Goal: Transaction & Acquisition: Purchase product/service

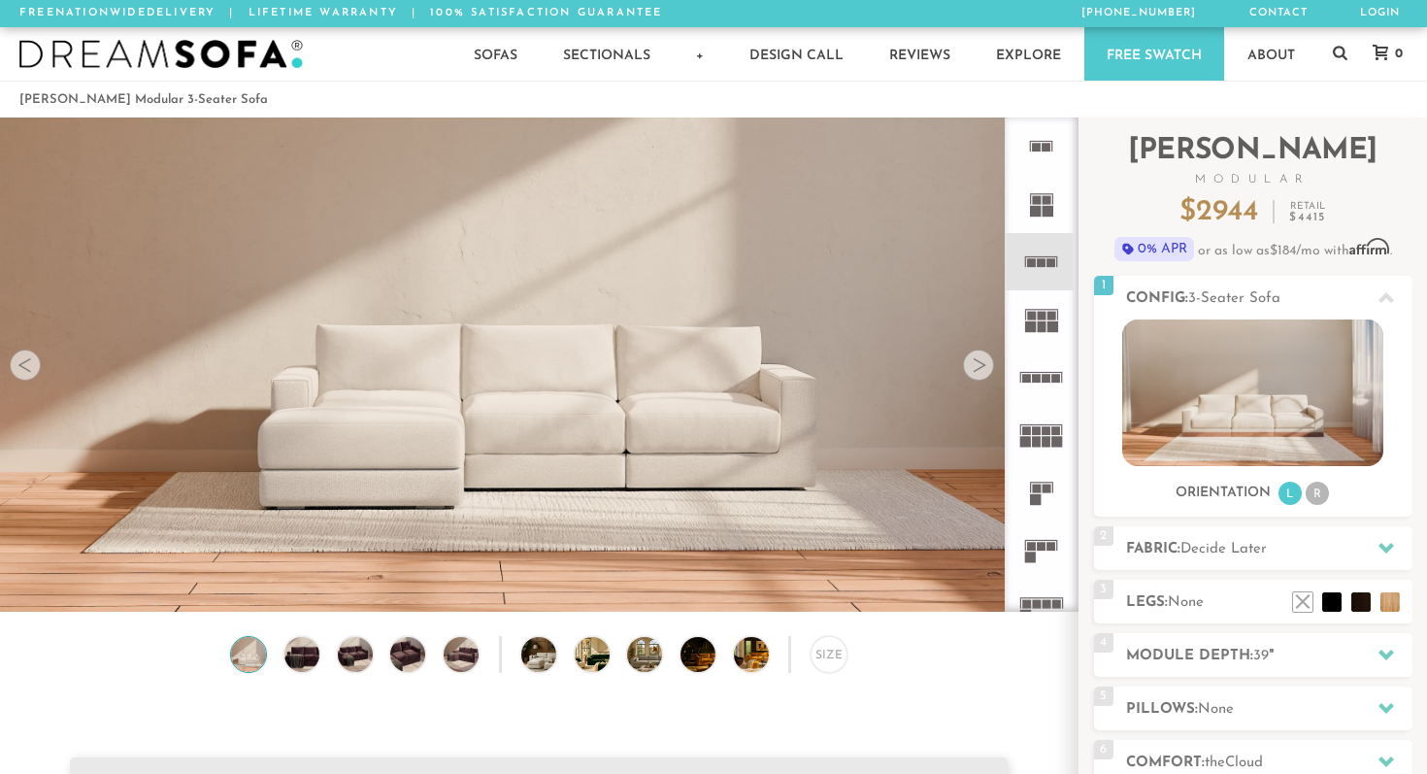
click at [1036, 320] on icon at bounding box center [1041, 318] width 57 height 57
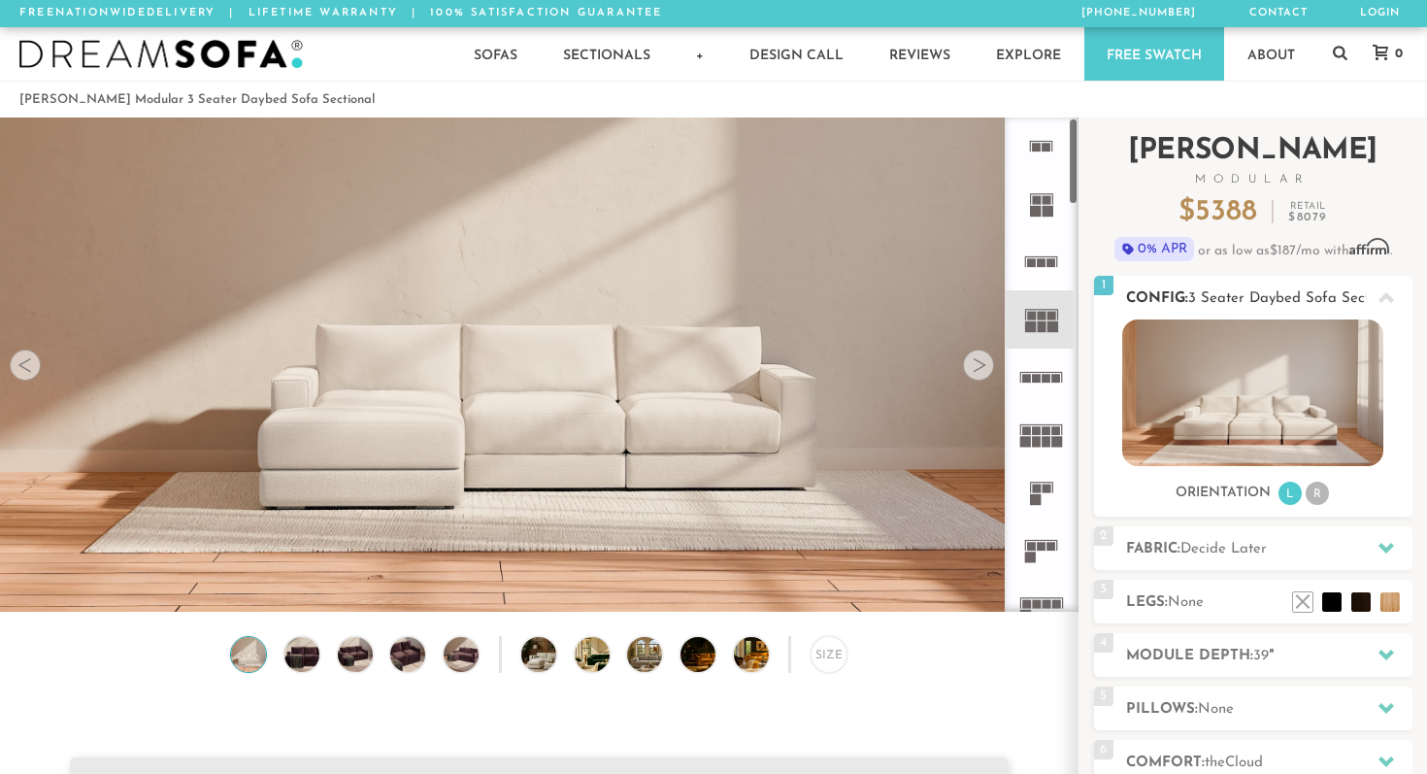
click at [1261, 403] on img at bounding box center [1253, 392] width 261 height 147
click at [587, 439] on img at bounding box center [539, 570] width 1078 height 1078
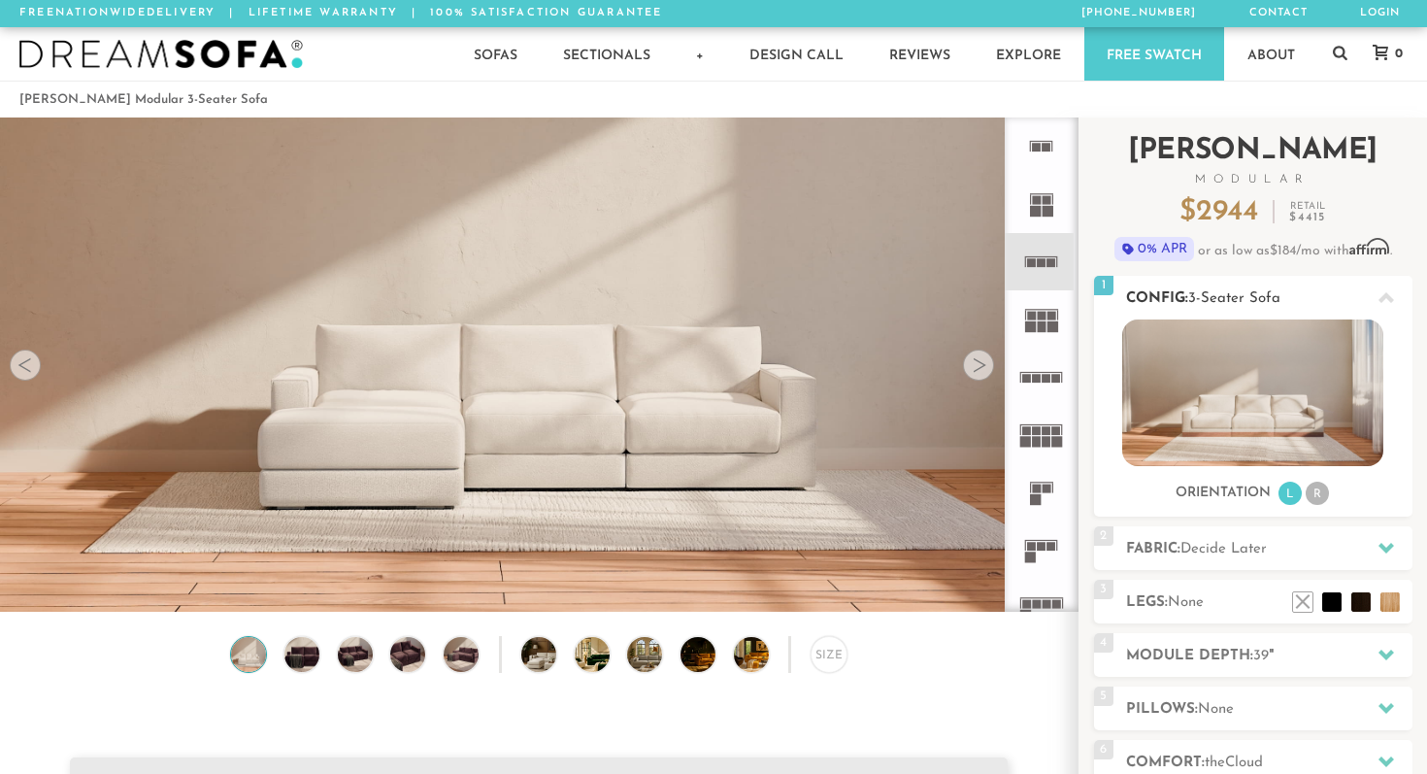
click at [1126, 292] on h2 "Config: 3-Seater Sofa" at bounding box center [1269, 298] width 286 height 22
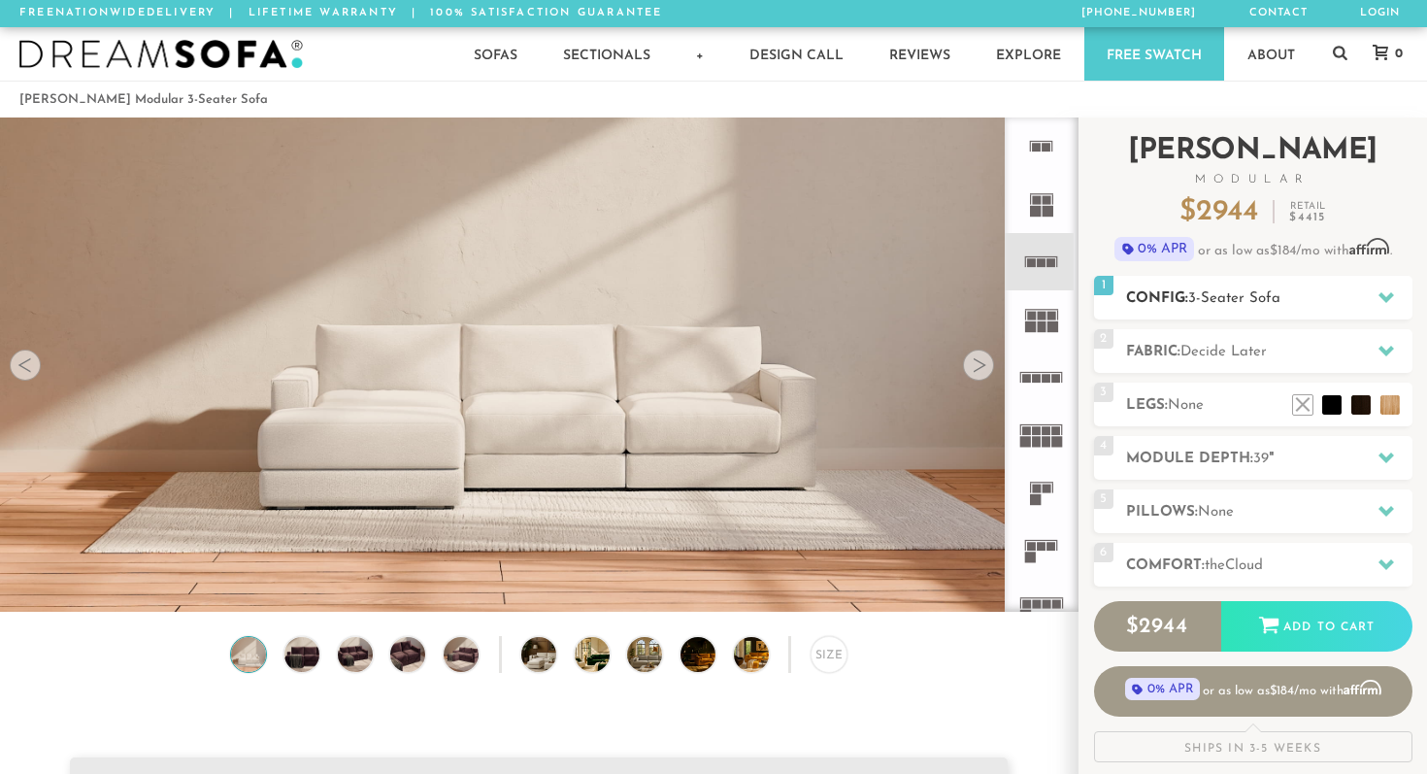
click at [1387, 295] on icon at bounding box center [1387, 297] width 16 height 11
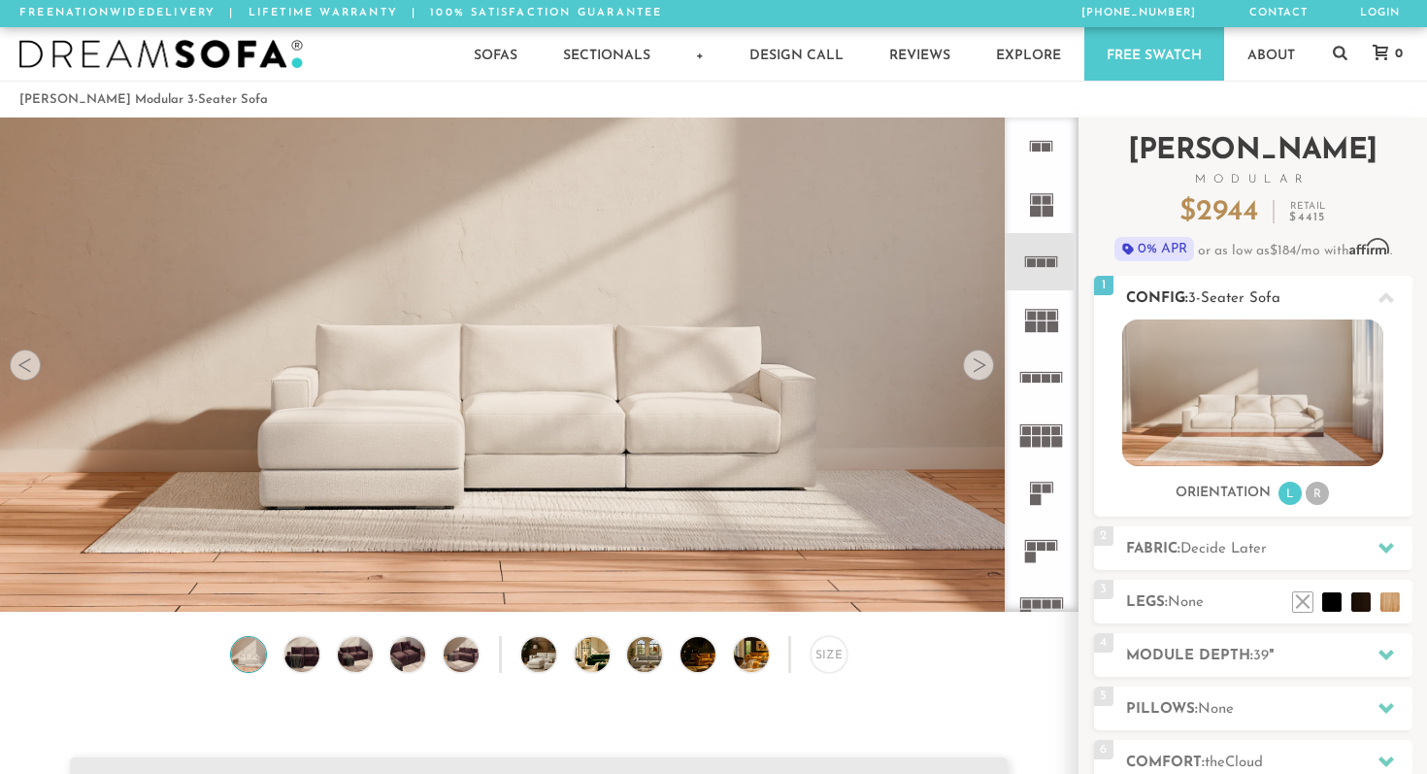
click at [1321, 499] on li "R" at bounding box center [1317, 493] width 23 height 23
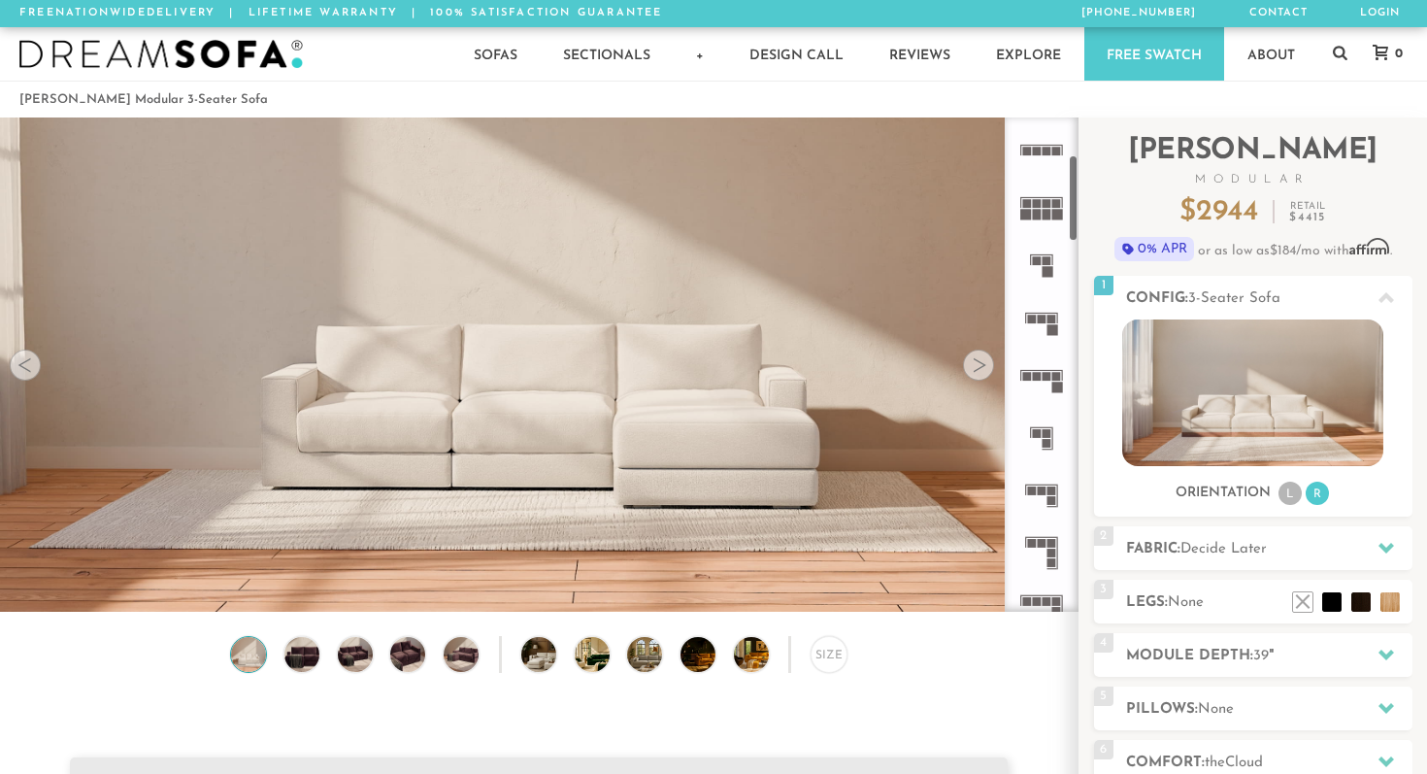
scroll to position [230, 0]
click at [1048, 548] on rect at bounding box center [1052, 551] width 9 height 9
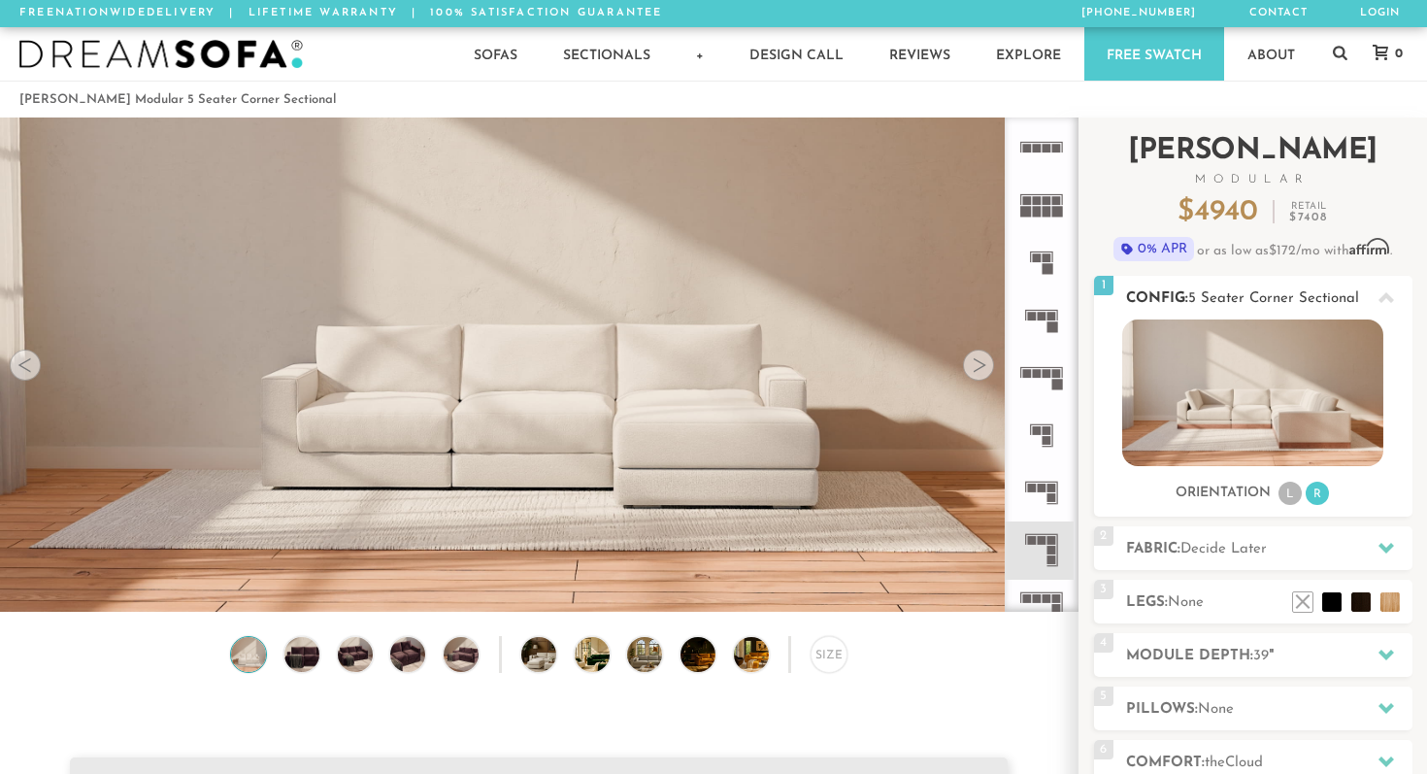
click at [1322, 495] on li "R" at bounding box center [1317, 493] width 23 height 23
click at [1293, 498] on li "L" at bounding box center [1290, 493] width 23 height 23
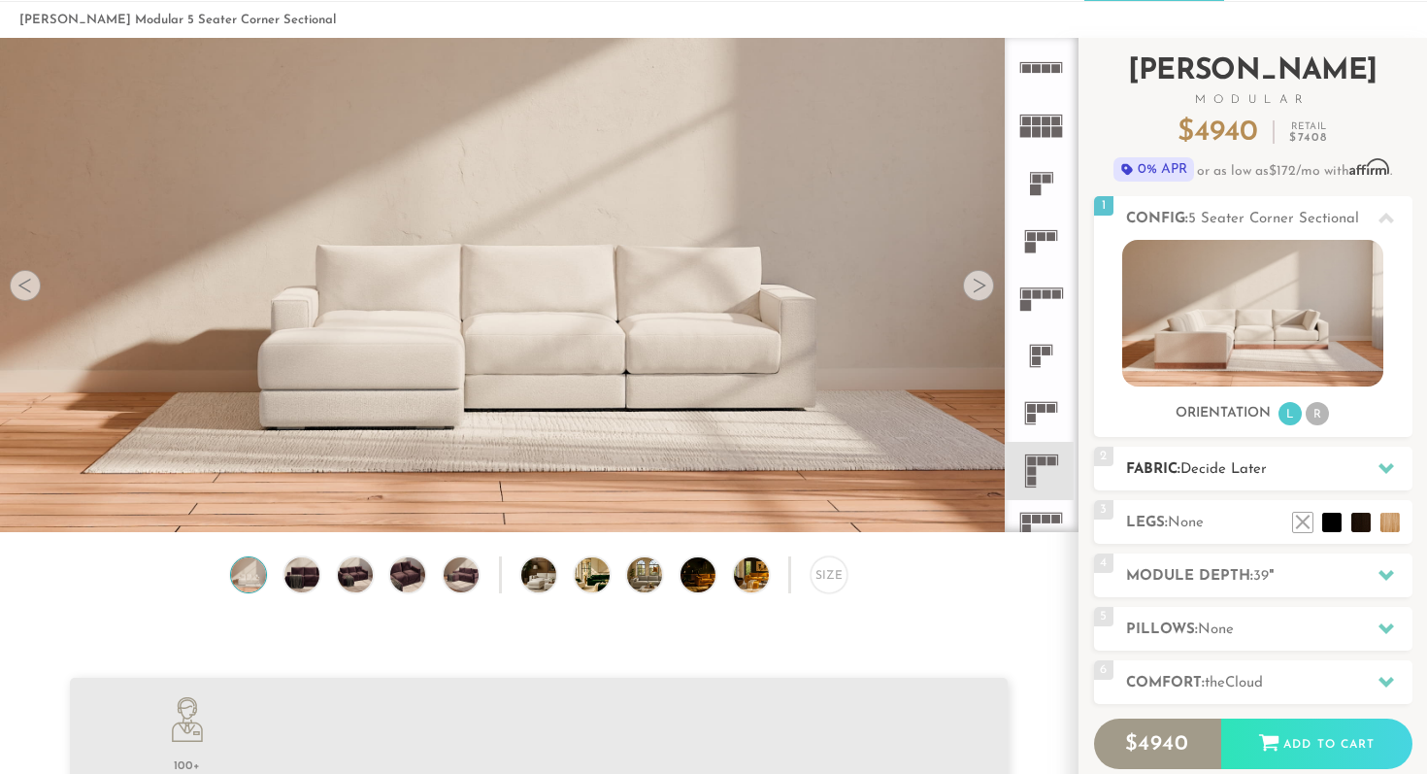
scroll to position [85, 0]
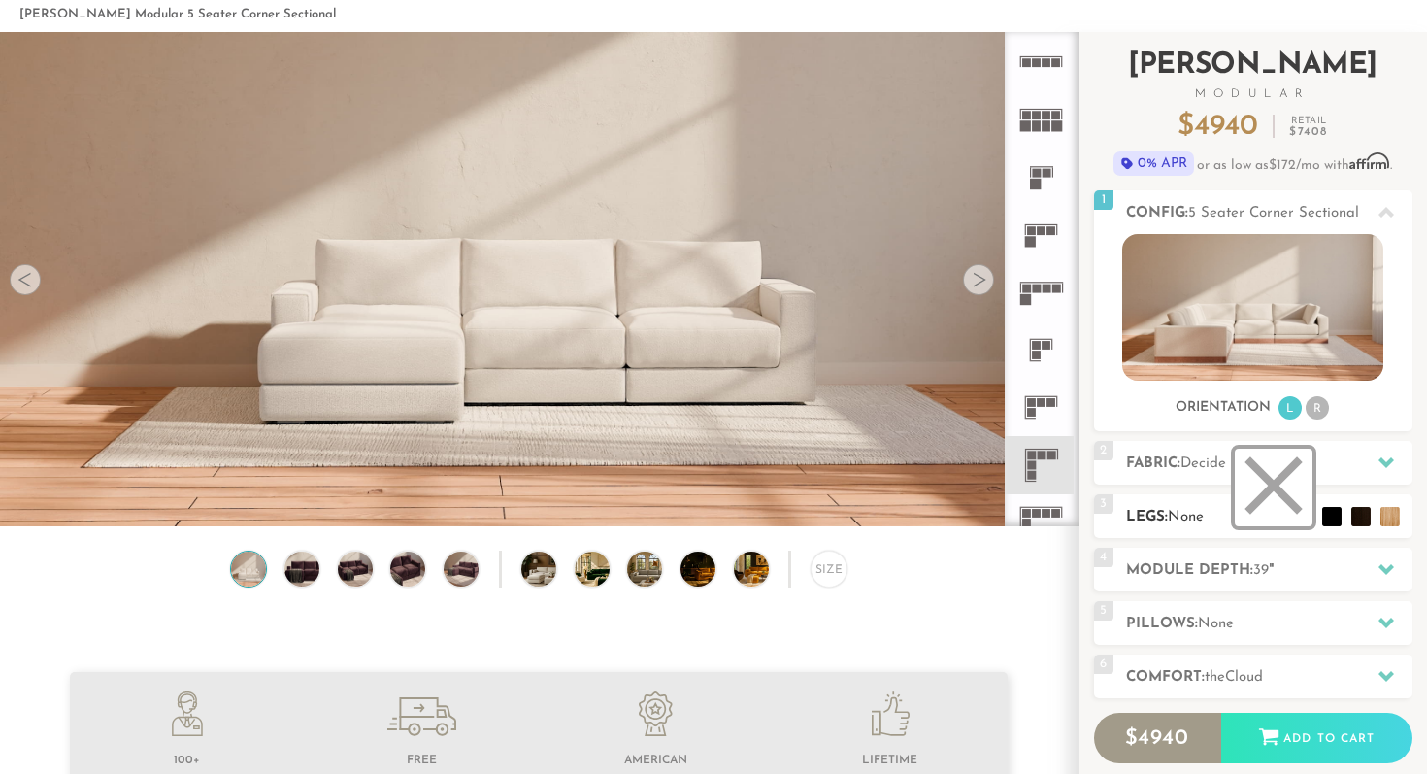
click at [1287, 501] on li at bounding box center [1274, 488] width 78 height 78
click at [1294, 461] on h2 "Fabric: Decide Later" at bounding box center [1269, 464] width 286 height 22
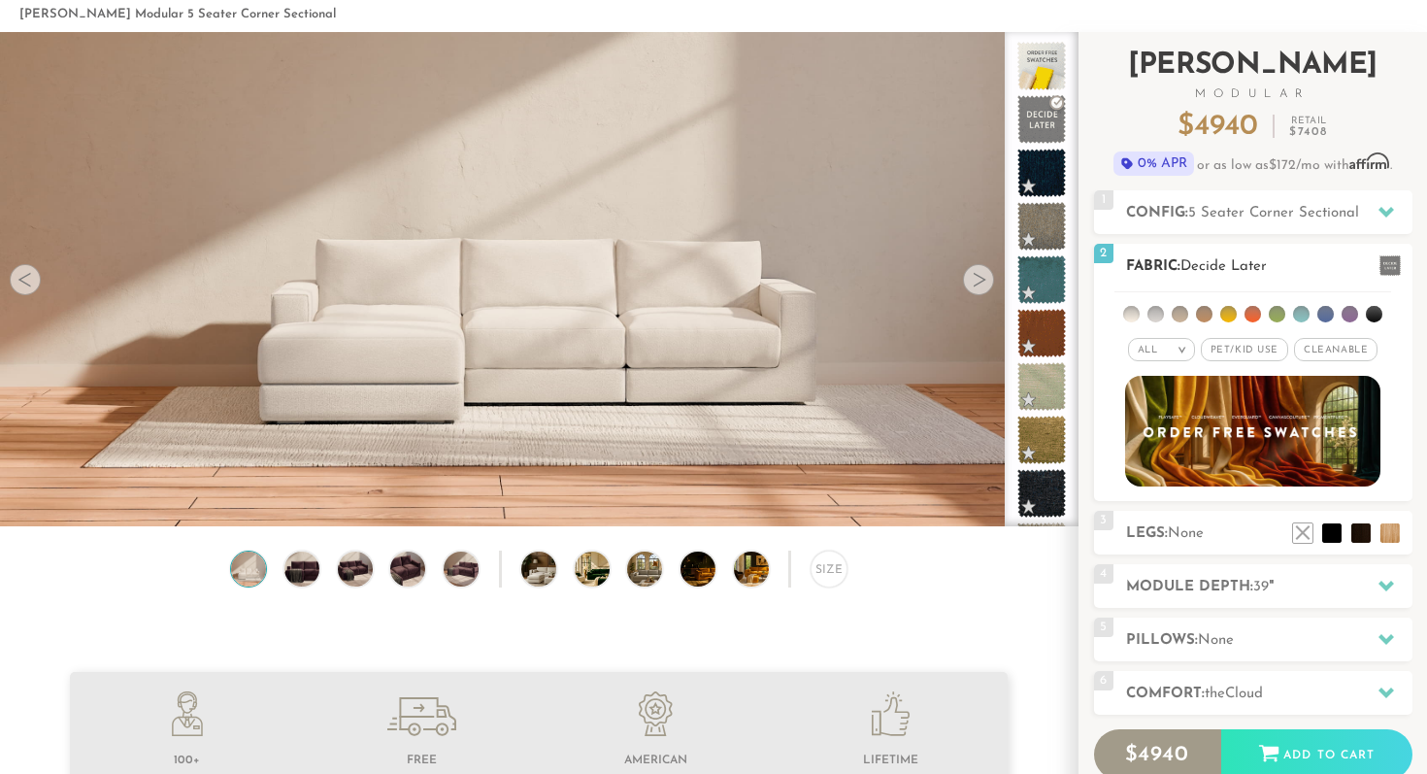
click at [1156, 316] on li at bounding box center [1156, 314] width 17 height 17
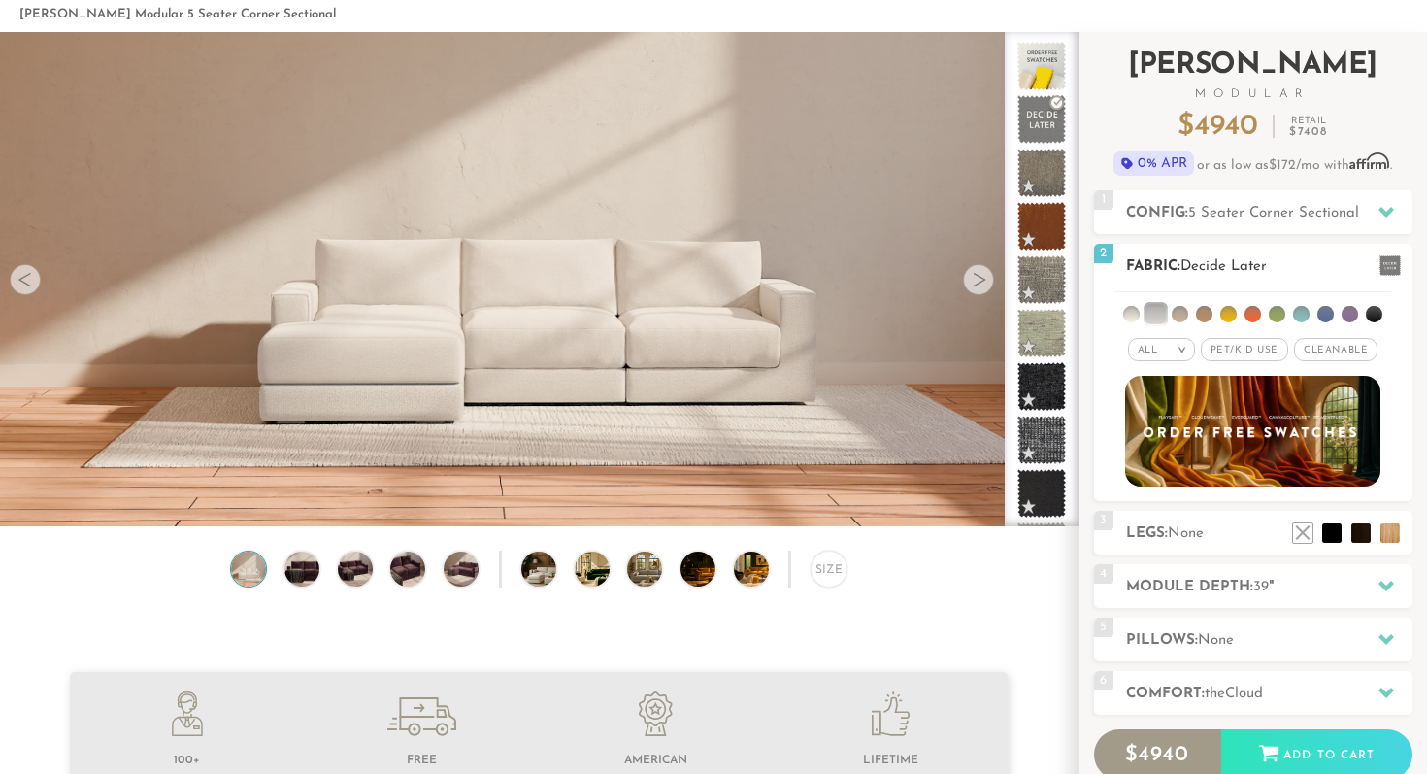
click at [1135, 313] on li at bounding box center [1131, 314] width 17 height 17
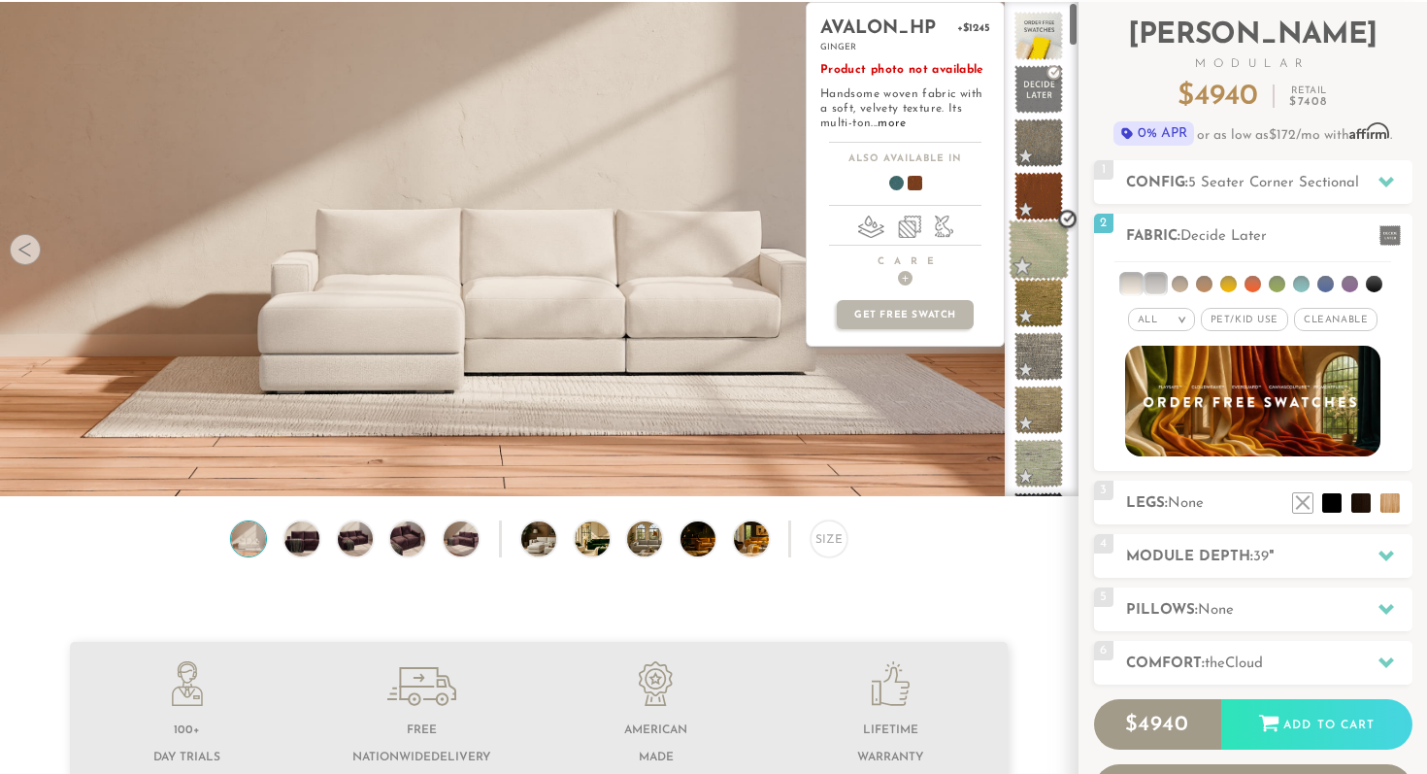
scroll to position [0, 0]
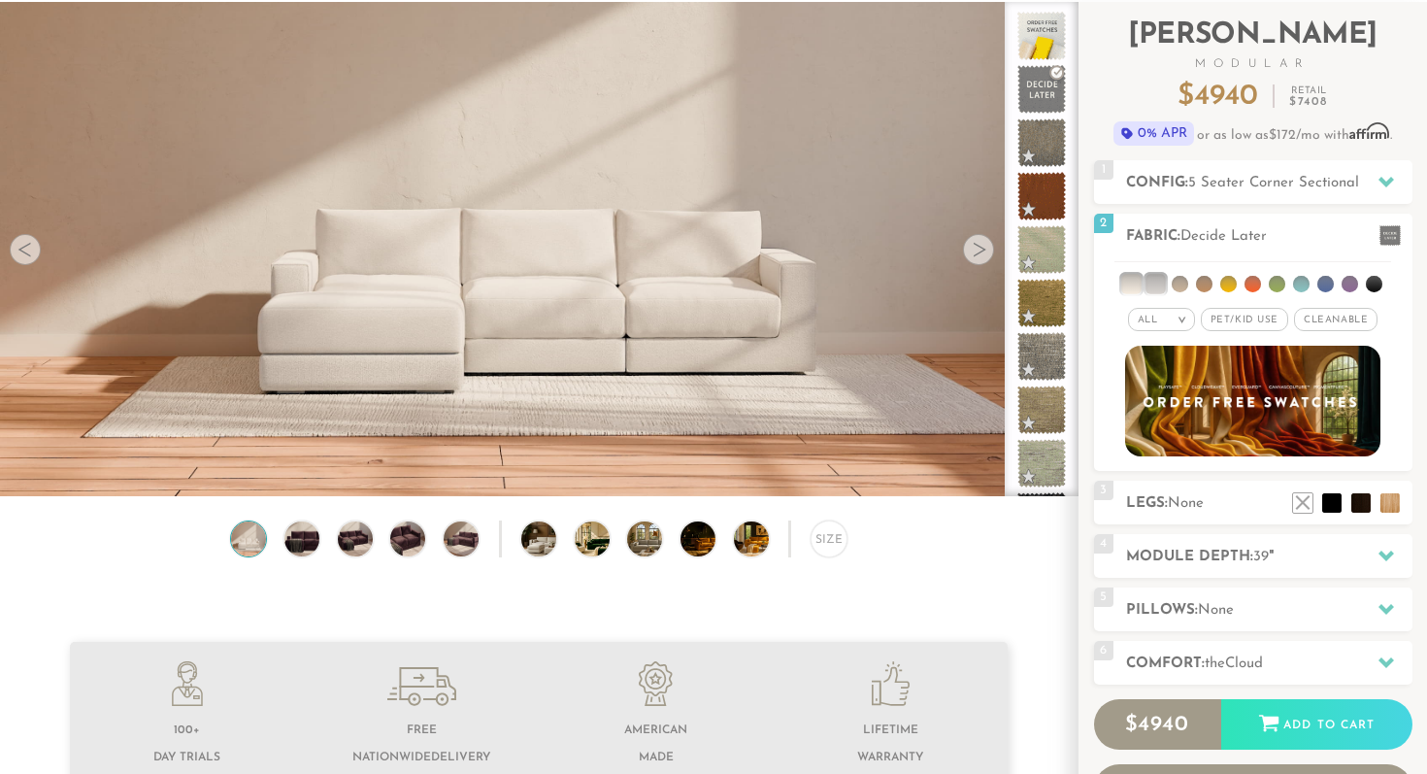
click at [974, 251] on div at bounding box center [978, 249] width 31 height 31
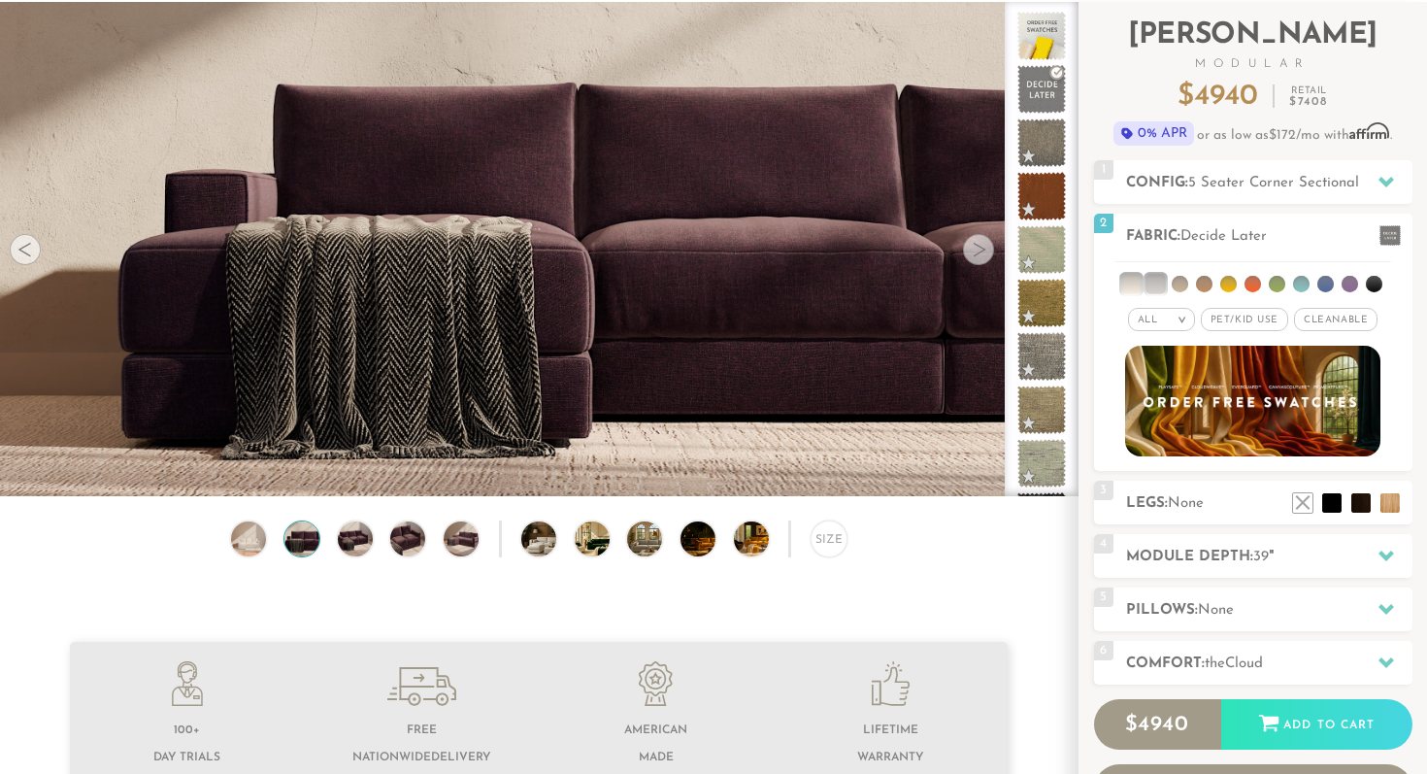
click at [974, 251] on div at bounding box center [978, 249] width 31 height 31
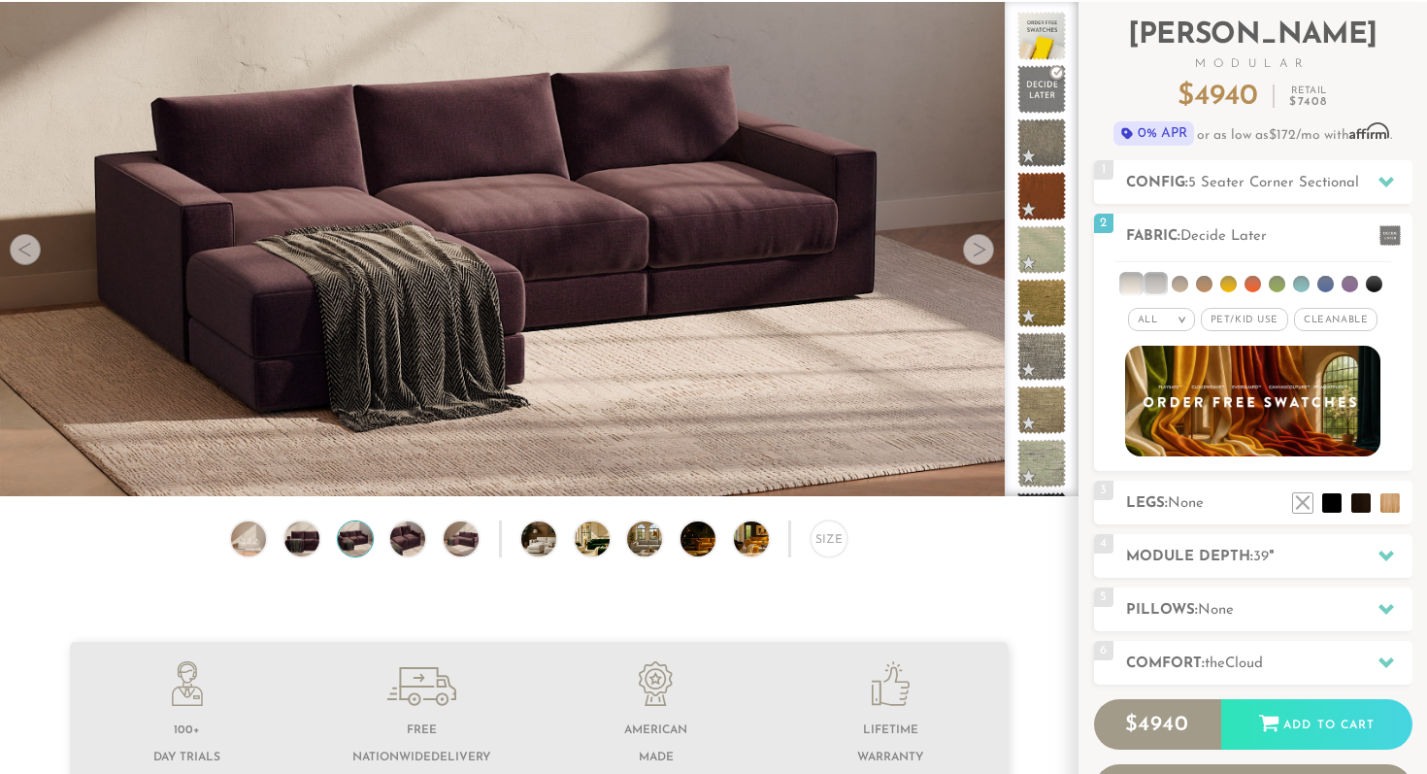
click at [974, 251] on div at bounding box center [978, 249] width 31 height 31
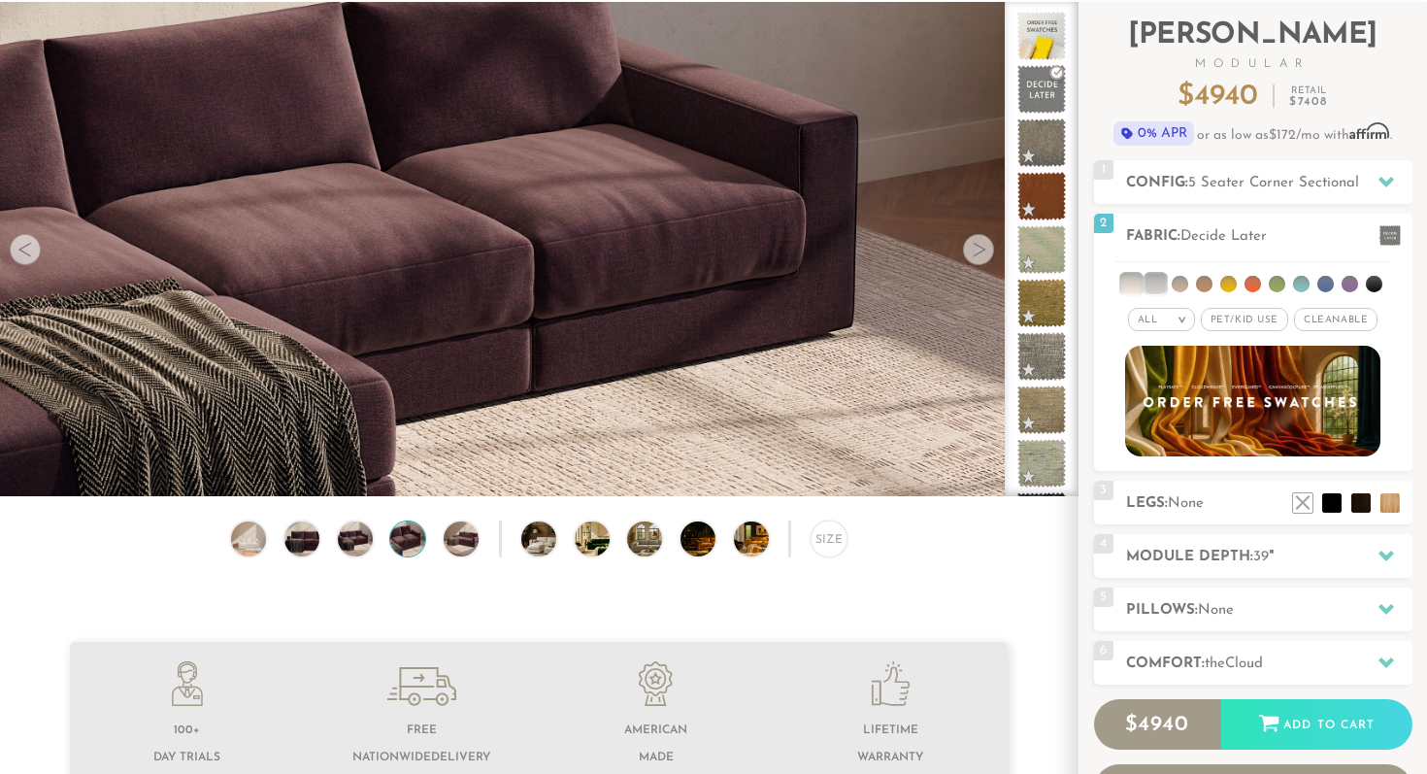
click at [974, 251] on div at bounding box center [978, 249] width 31 height 31
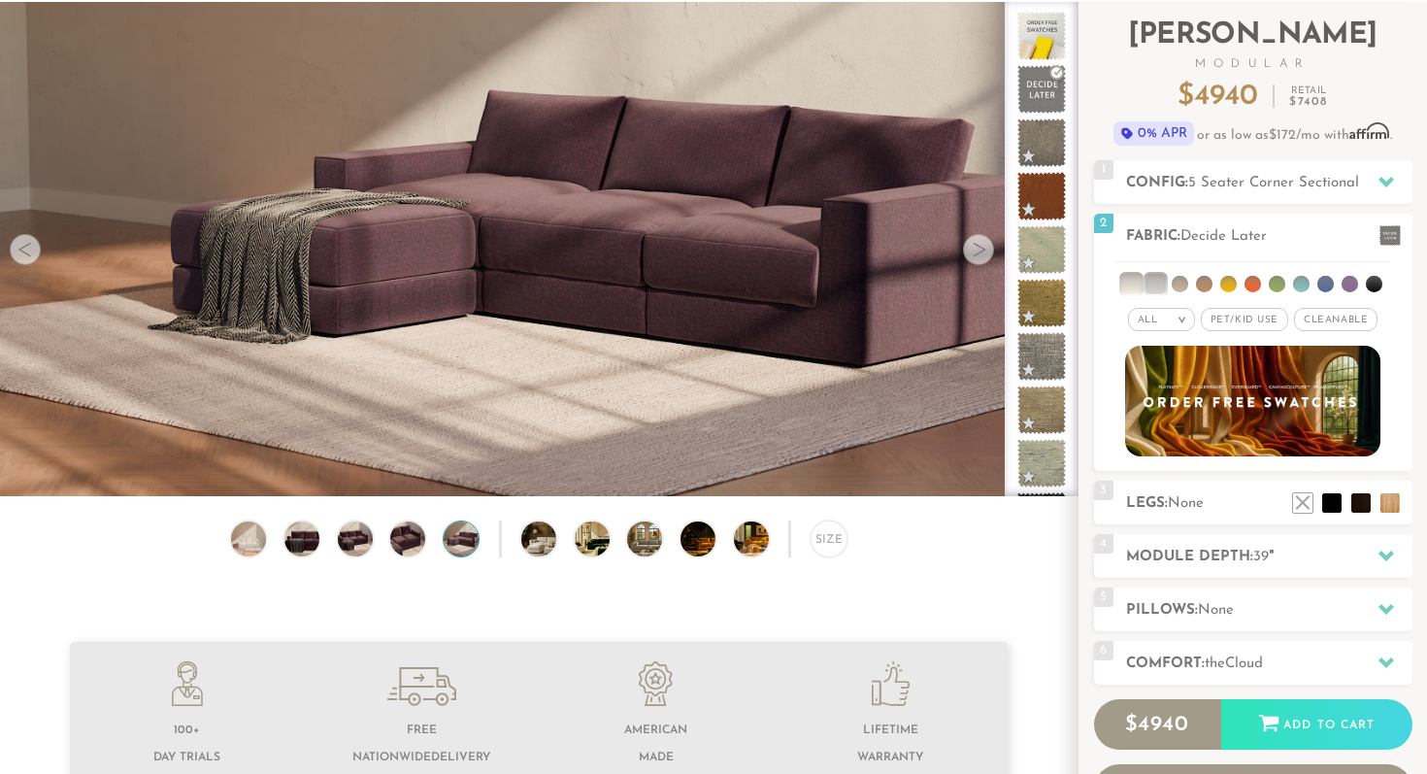
click at [974, 251] on div at bounding box center [978, 249] width 31 height 31
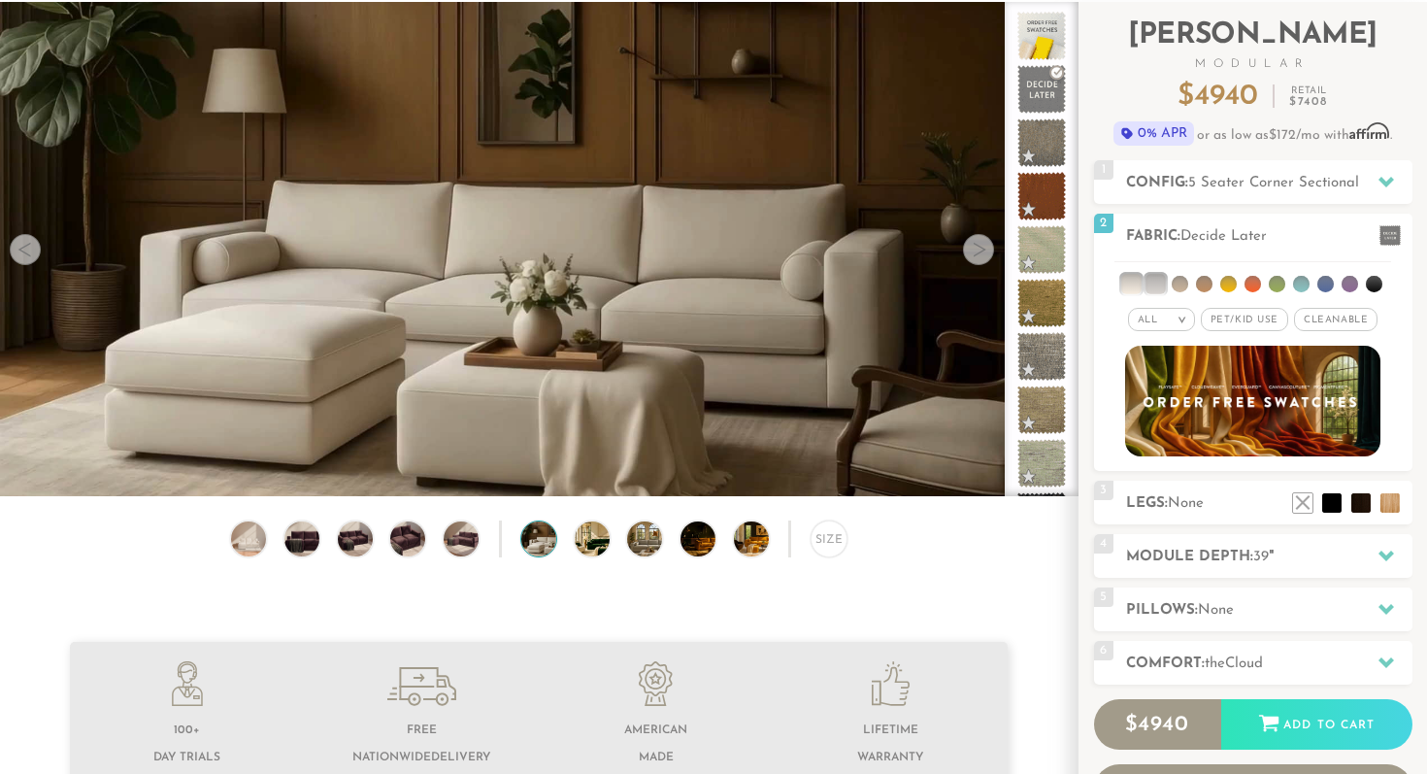
click at [974, 251] on div at bounding box center [978, 249] width 31 height 31
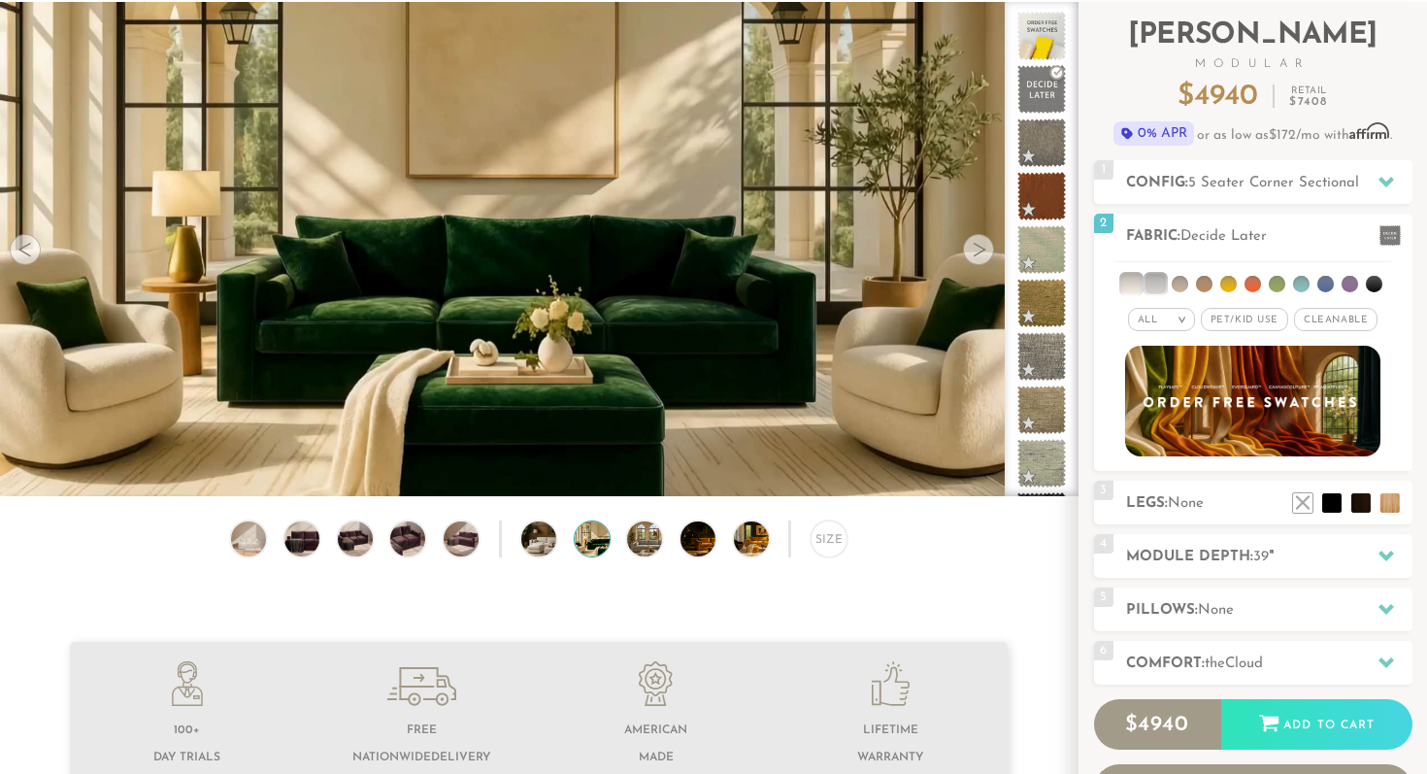
click at [974, 251] on div at bounding box center [978, 249] width 31 height 31
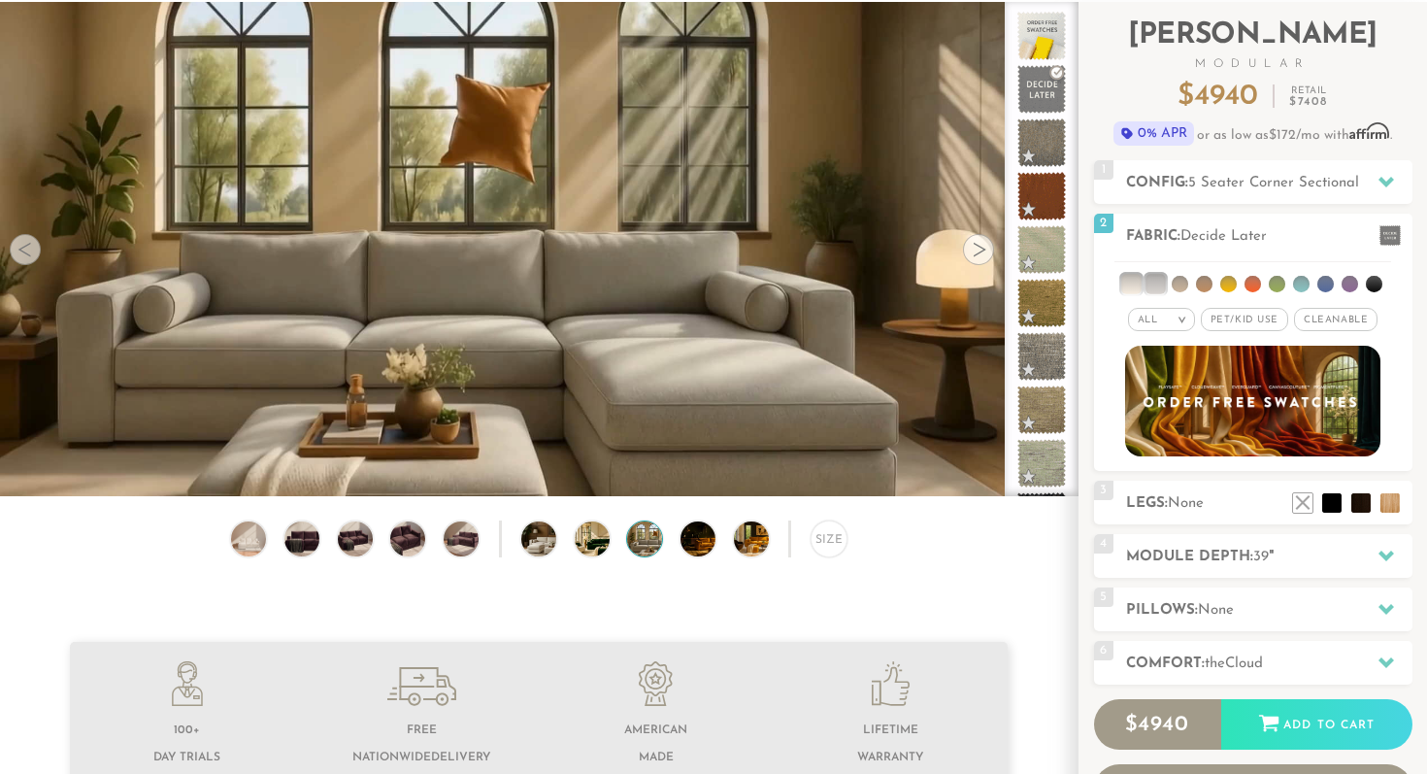
click at [974, 251] on div at bounding box center [978, 249] width 31 height 31
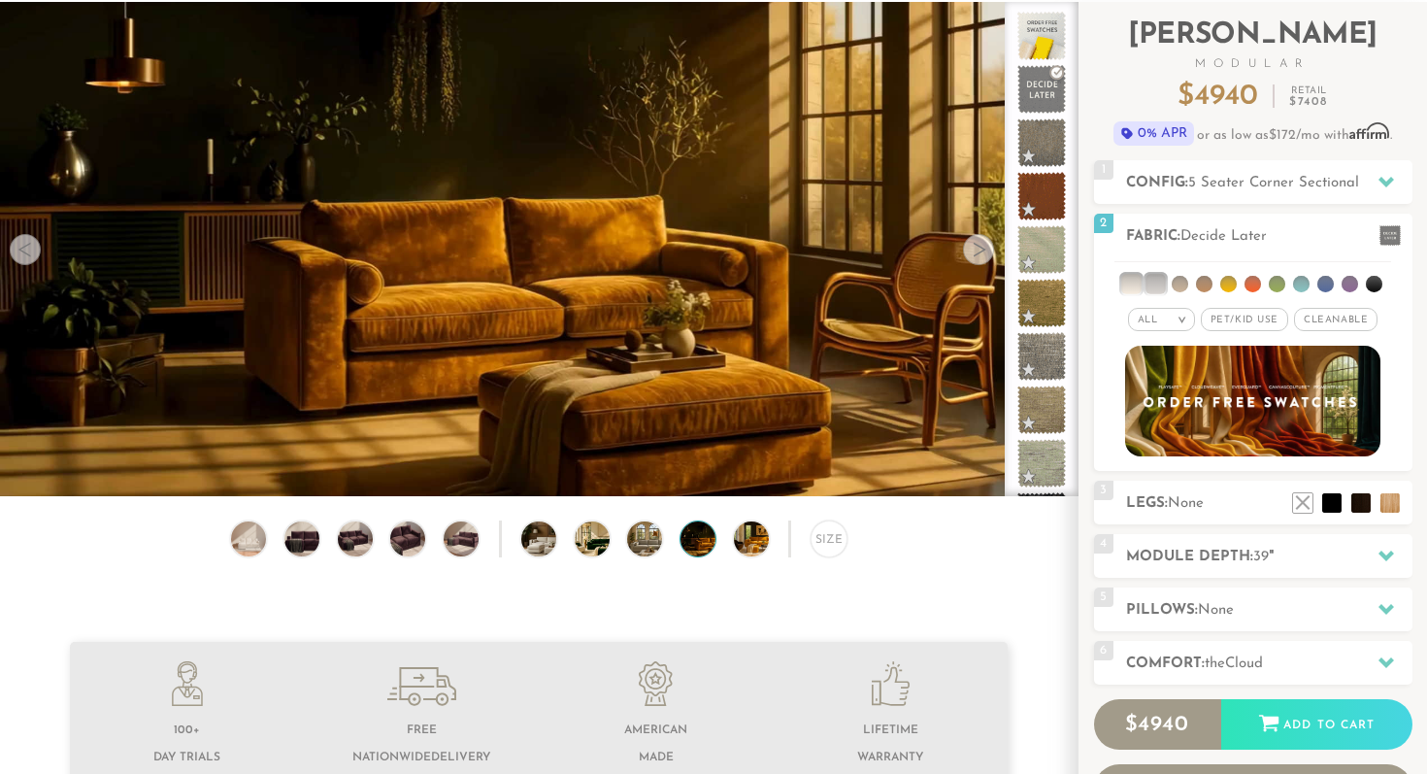
click at [974, 251] on div at bounding box center [978, 249] width 31 height 31
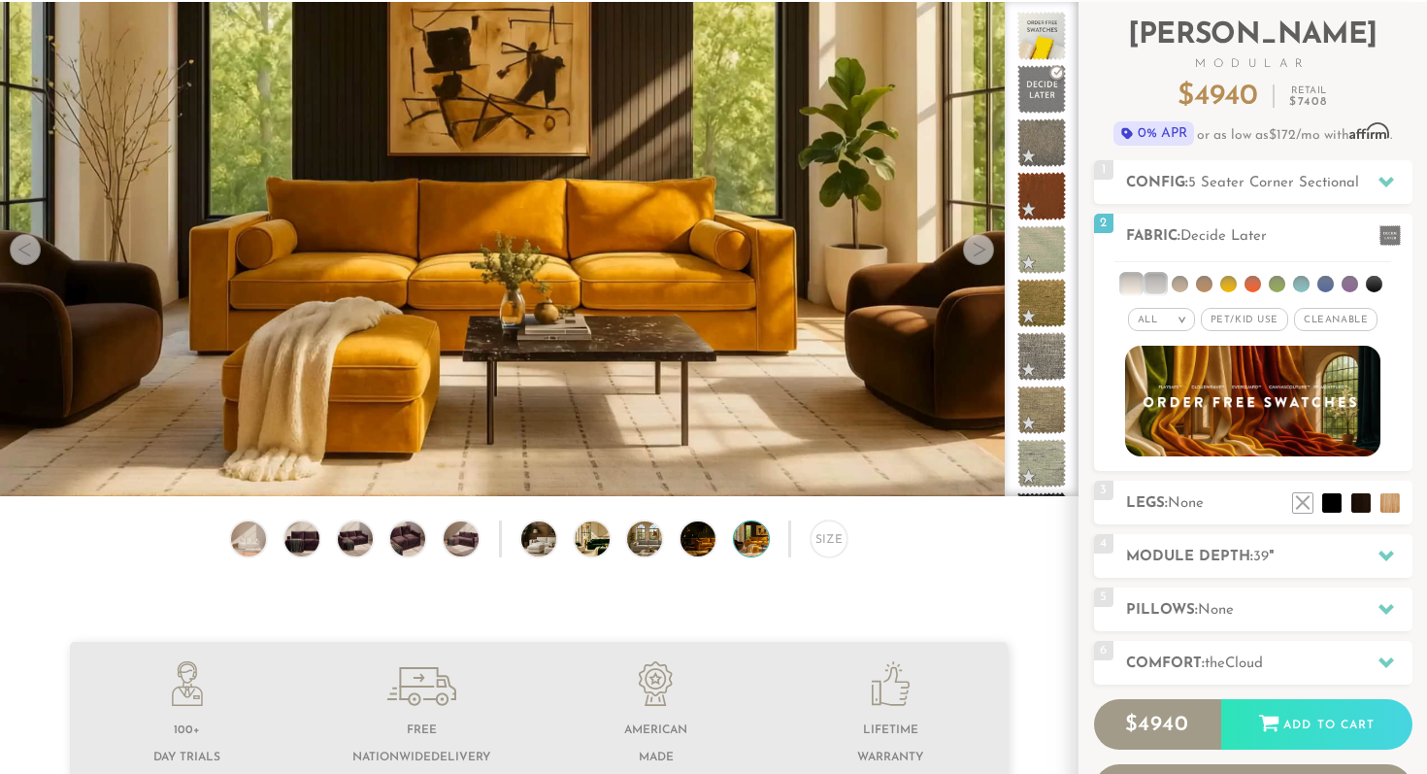
click at [974, 251] on div at bounding box center [978, 249] width 31 height 31
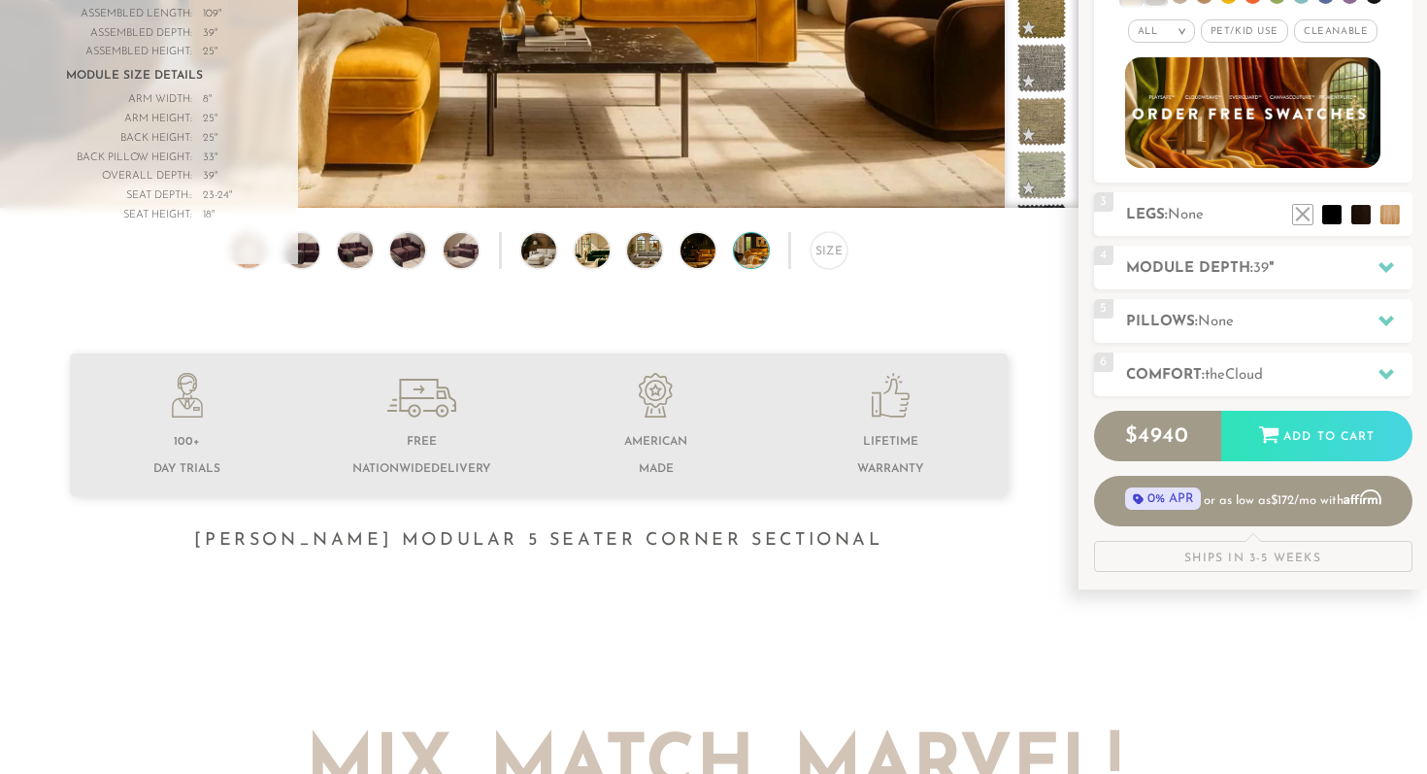
scroll to position [410, 0]
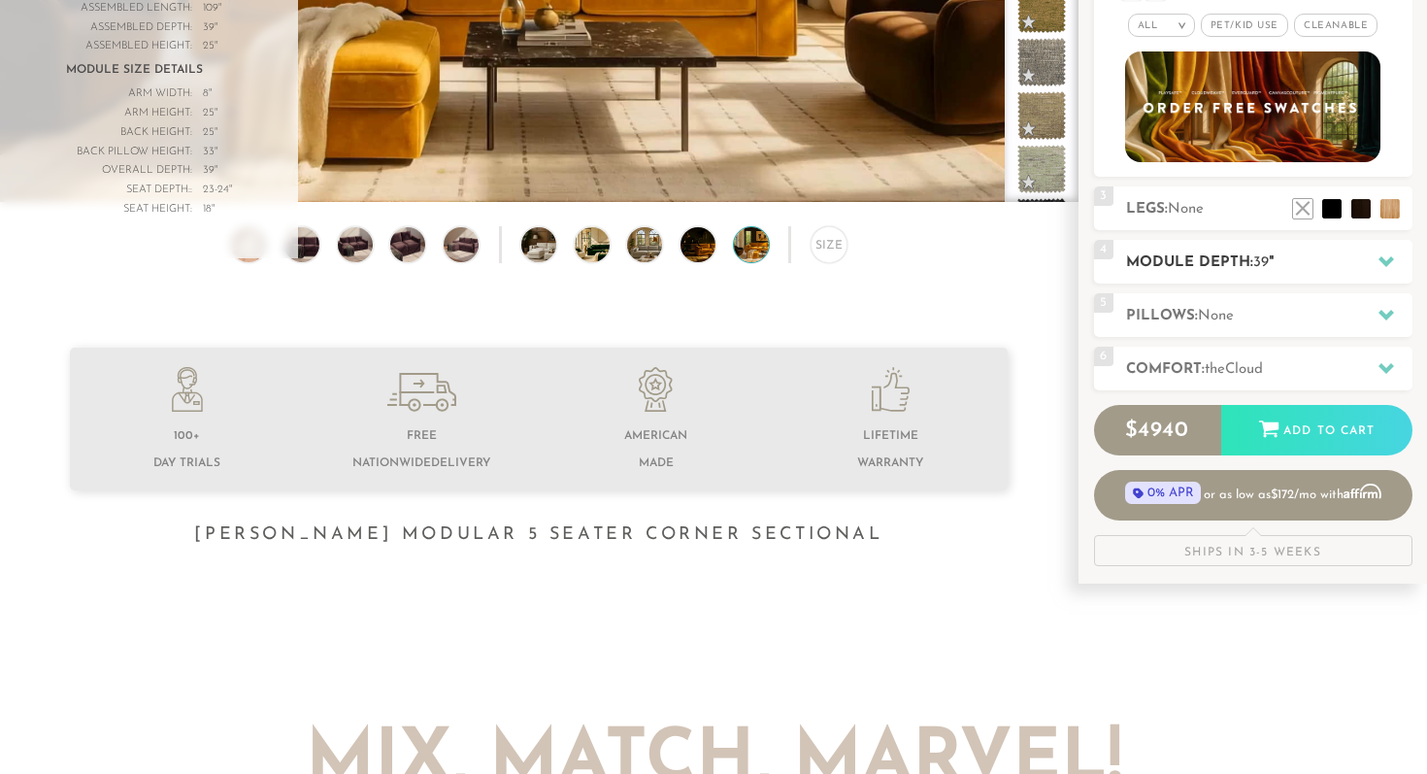
click at [1369, 264] on div at bounding box center [1386, 262] width 41 height 40
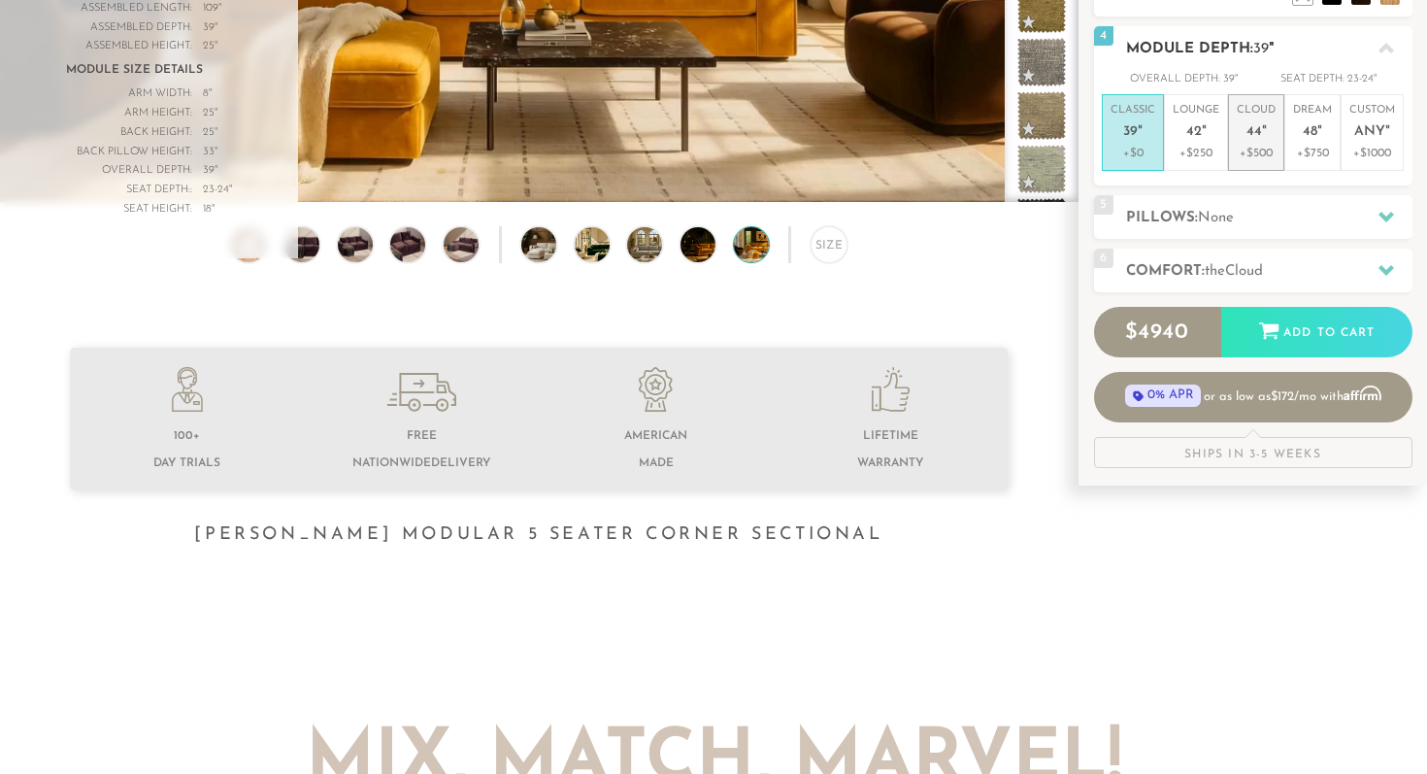
click at [1260, 140] on p "Cloud 44 "" at bounding box center [1256, 124] width 39 height 42
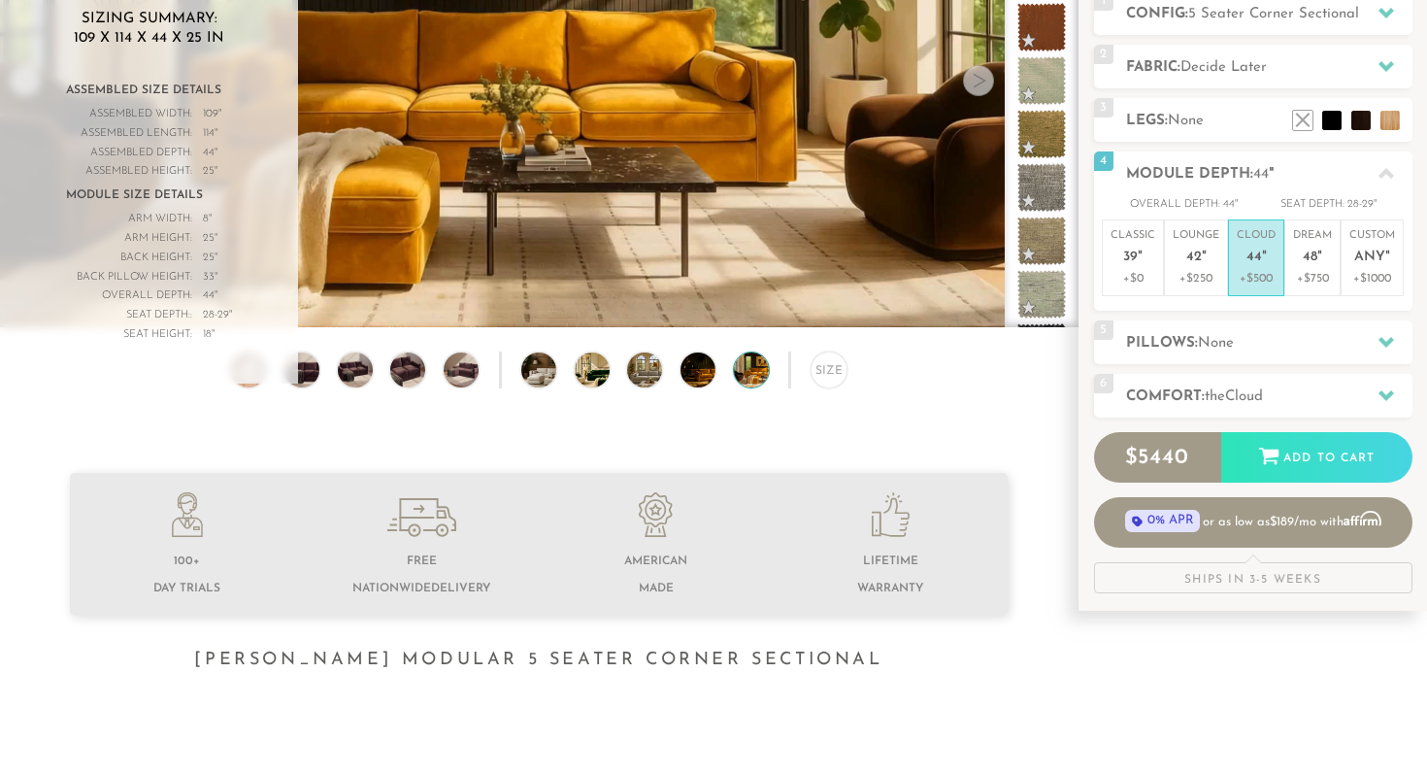
scroll to position [0, 0]
